Goal: Navigation & Orientation: Find specific page/section

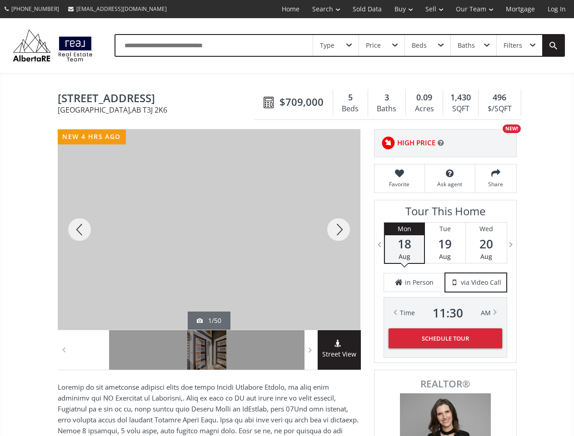
click at [320, 9] on link "Search" at bounding box center [326, 9] width 40 height 18
click at [399, 9] on link "Buy" at bounding box center [403, 9] width 31 height 18
click at [431, 9] on link "Sell" at bounding box center [434, 9] width 30 height 18
click at [474, 9] on link "Our Team" at bounding box center [475, 9] width 50 height 18
click at [557, 9] on link "Log In" at bounding box center [556, 9] width 31 height 18
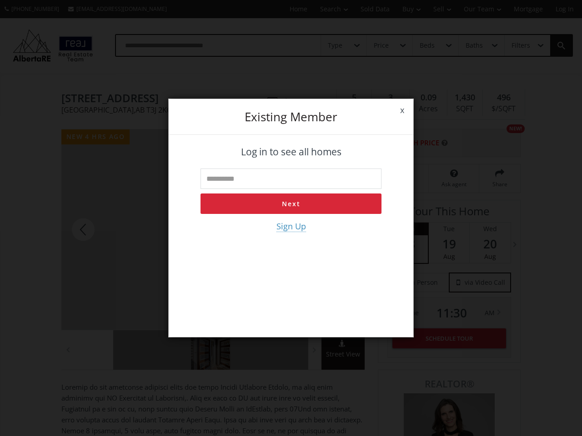
click at [336, 45] on div "x Existing member Log in to see all homes Next Sign Up" at bounding box center [291, 218] width 582 height 436
click at [381, 45] on div "x Existing member Log in to see all homes Next Sign Up" at bounding box center [291, 218] width 582 height 436
click at [427, 45] on div "x Existing member Log in to see all homes Next Sign Up" at bounding box center [291, 218] width 582 height 436
click at [473, 45] on div "x Existing member Log in to see all homes Next Sign Up" at bounding box center [291, 218] width 582 height 436
click at [519, 45] on div "x Existing member Log in to see all homes Next Sign Up" at bounding box center [291, 218] width 582 height 436
